Goal: Check status: Check status

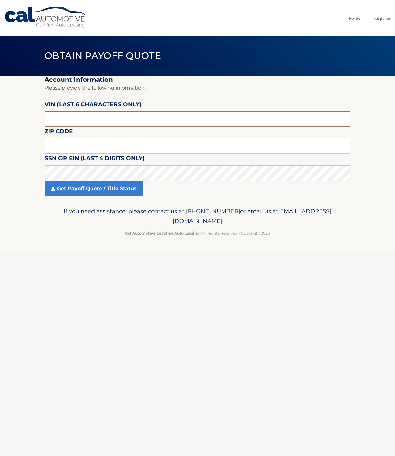
click at [70, 115] on input "text" at bounding box center [198, 118] width 306 height 15
type input "075261"
click at [72, 138] on input "text" at bounding box center [198, 145] width 306 height 15
type input "19342"
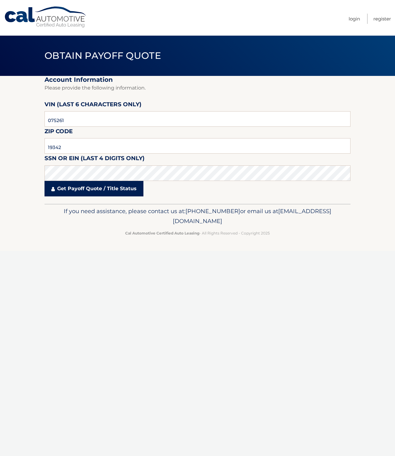
click at [60, 185] on link "Get Payoff Quote / Title Status" at bounding box center [94, 188] width 99 height 15
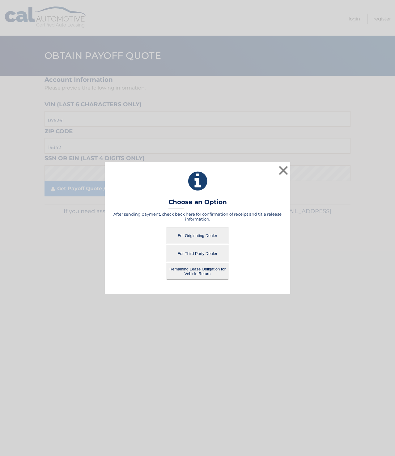
click at [191, 232] on button "For Originating Dealer" at bounding box center [198, 235] width 62 height 17
click at [195, 233] on button "For Originating Dealer" at bounding box center [198, 235] width 62 height 17
